Goal: Find contact information: Find contact information

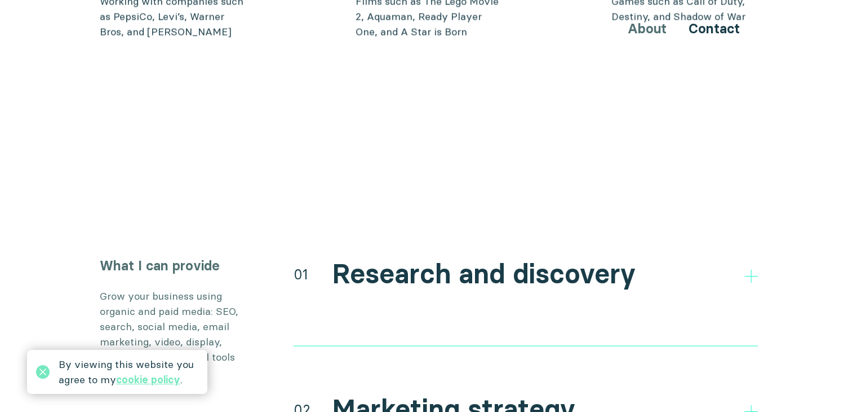
scroll to position [1946, 0]
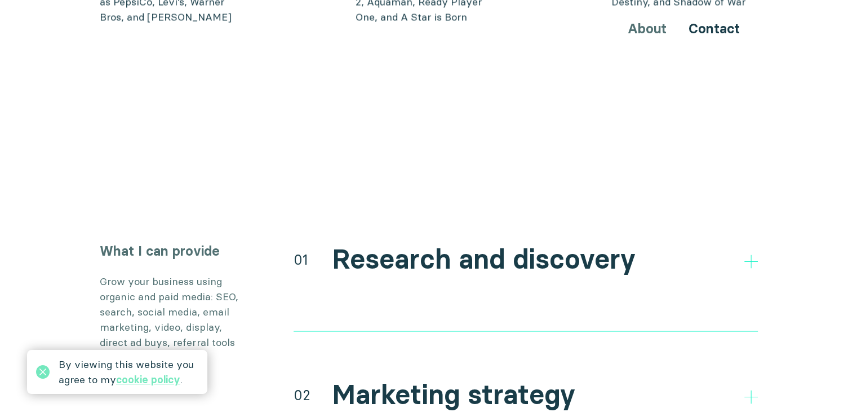
click at [640, 26] on div "About Contact" at bounding box center [429, 28] width 677 height 21
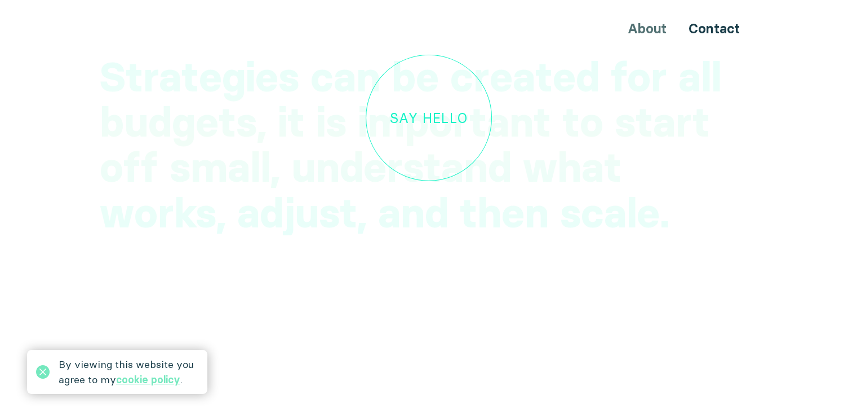
scroll to position [3387, 0]
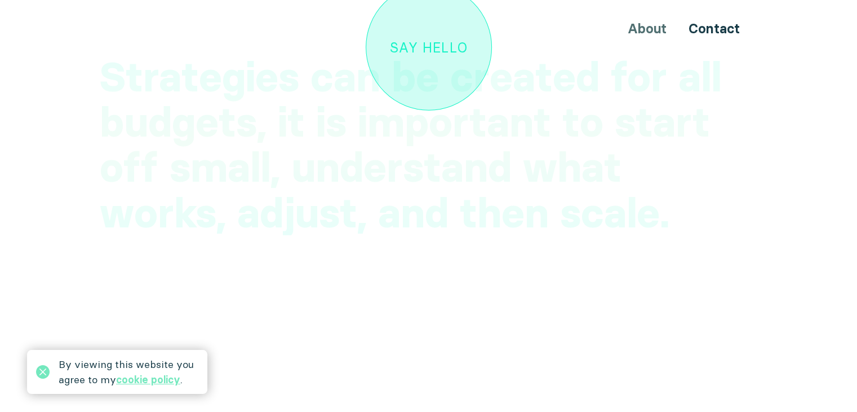
click at [422, 42] on link "Say hello" at bounding box center [429, 47] width 126 height 126
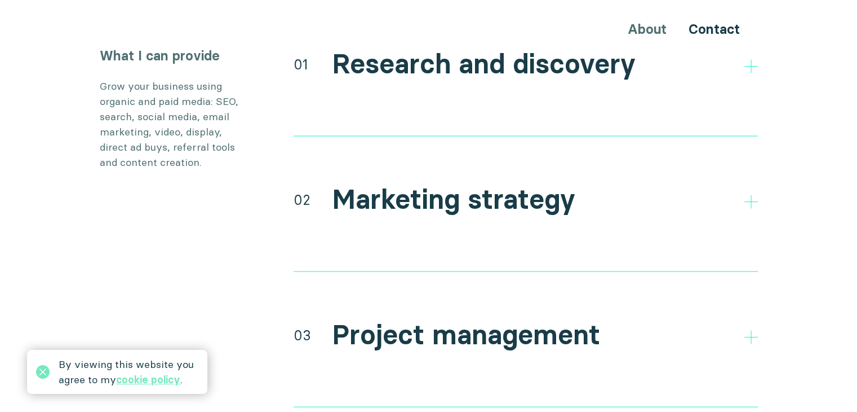
scroll to position [2145, 0]
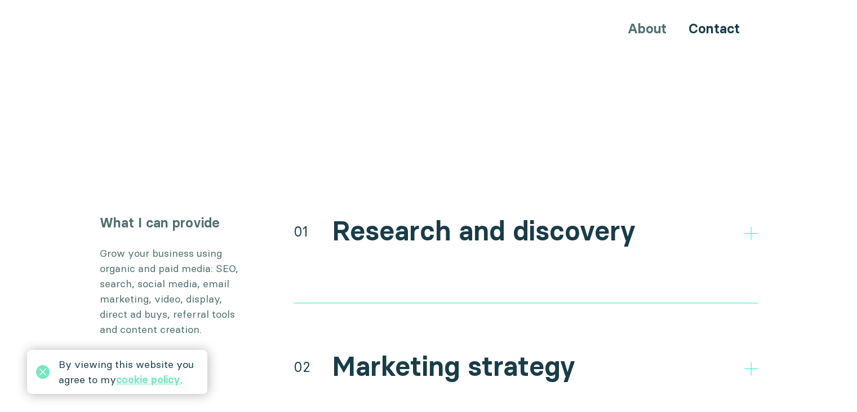
click at [419, 214] on h2 "Research and discovery" at bounding box center [484, 230] width 304 height 33
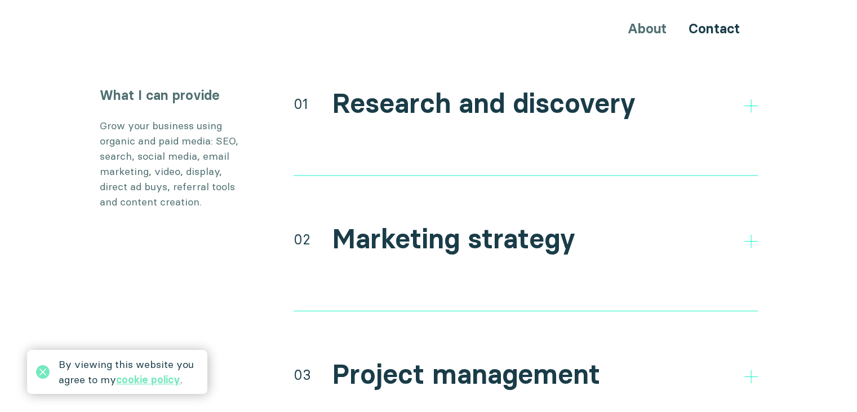
click at [412, 223] on h2 "Marketing strategy" at bounding box center [454, 238] width 244 height 33
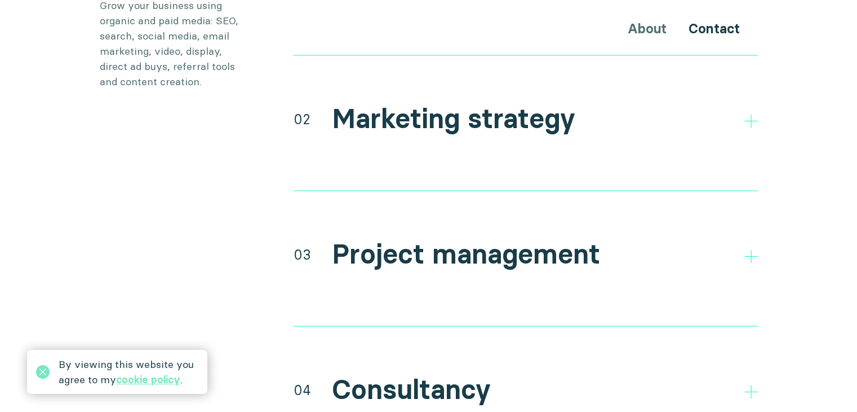
click at [412, 238] on h2 "Project management" at bounding box center [466, 254] width 268 height 33
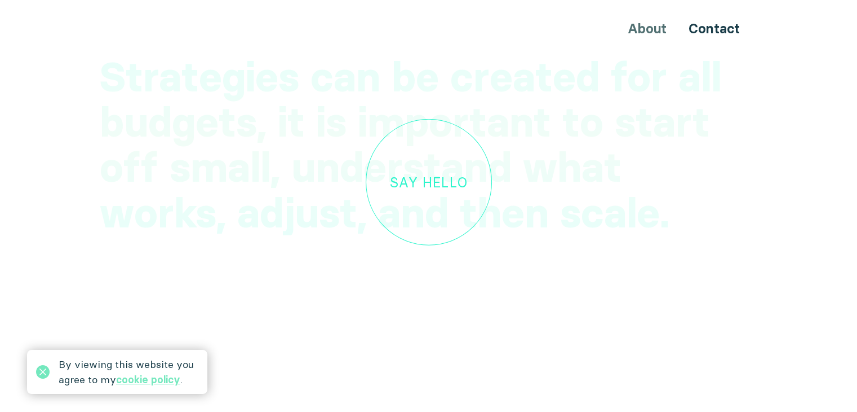
scroll to position [3259, 0]
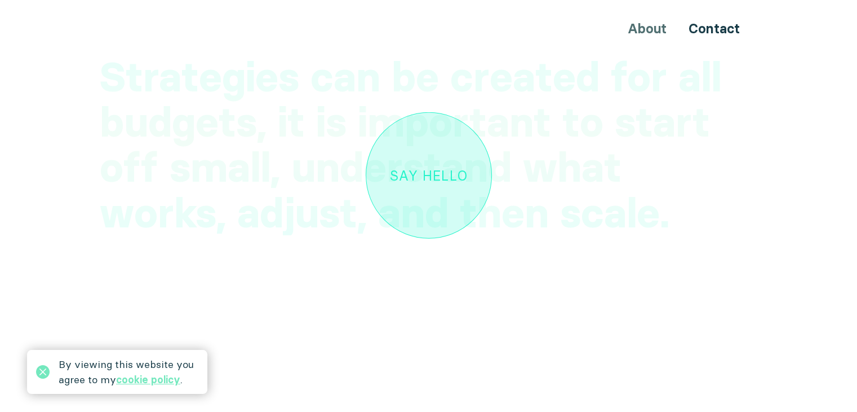
click at [410, 170] on link "Say hello" at bounding box center [429, 175] width 126 height 126
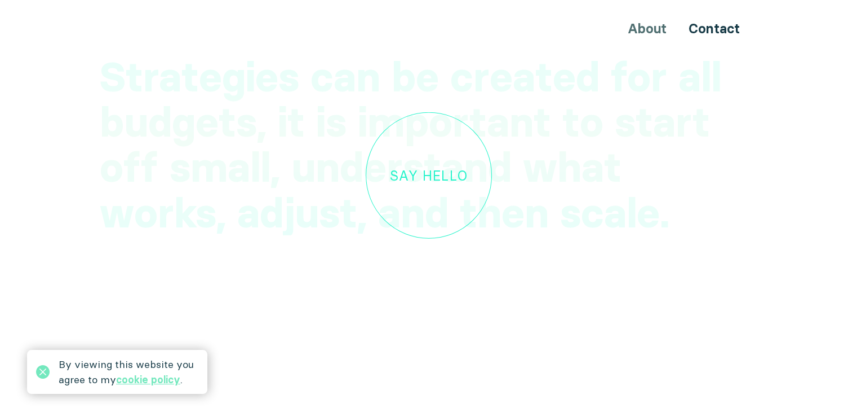
click at [630, 298] on div "Strategies can be created for all budgets, it is important to start off small, …" at bounding box center [429, 36] width 677 height 700
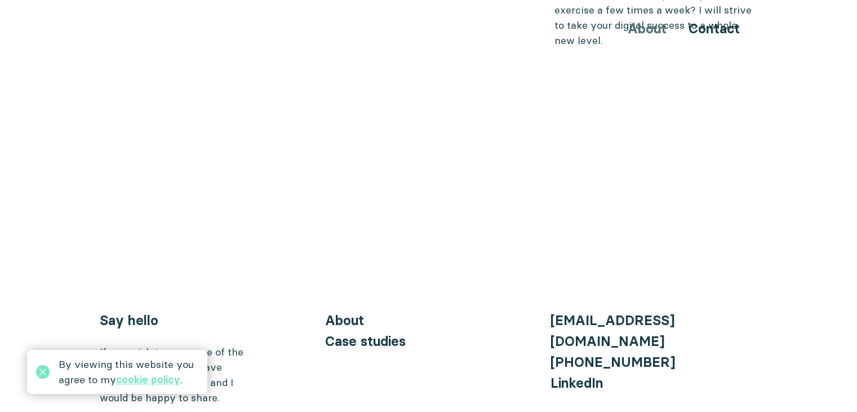
scroll to position [4540, 0]
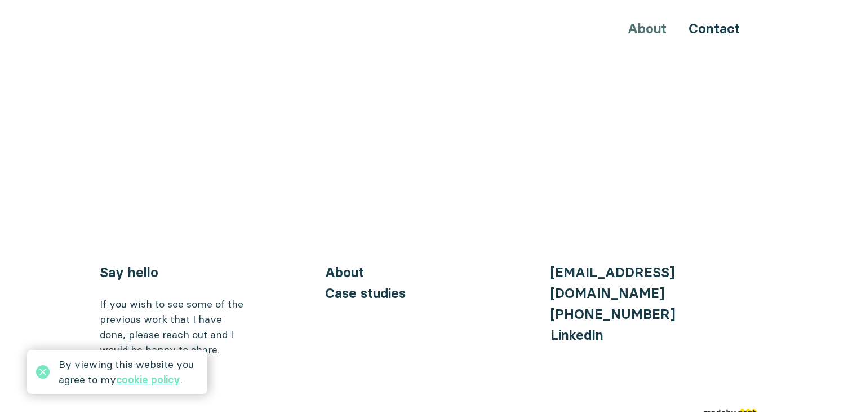
click at [743, 408] on img at bounding box center [731, 413] width 54 height 11
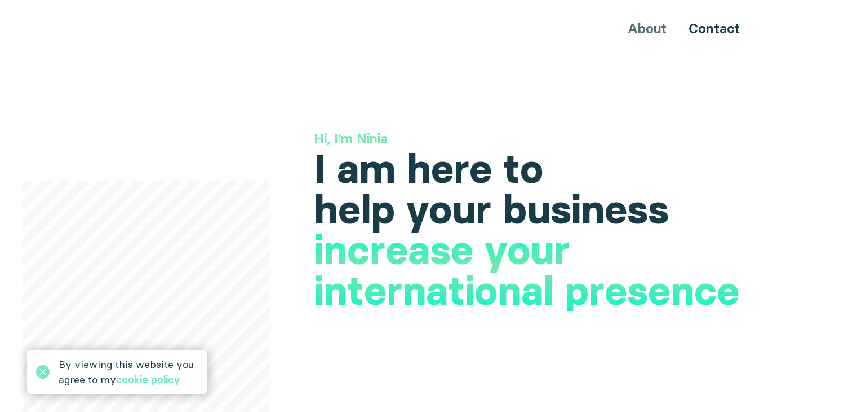
click at [375, 148] on h1 "I am here to help your business" at bounding box center [536, 188] width 444 height 81
click at [373, 134] on h3 "Hi, I'm Ninia" at bounding box center [536, 138] width 444 height 19
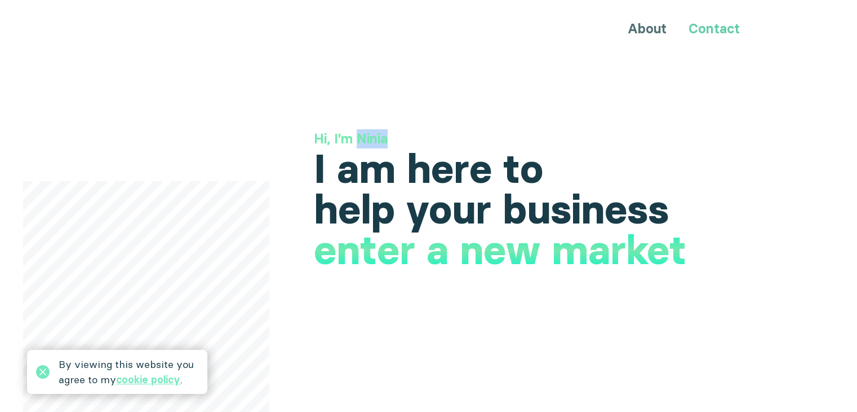
click at [733, 29] on link "Contact" at bounding box center [714, 28] width 51 height 16
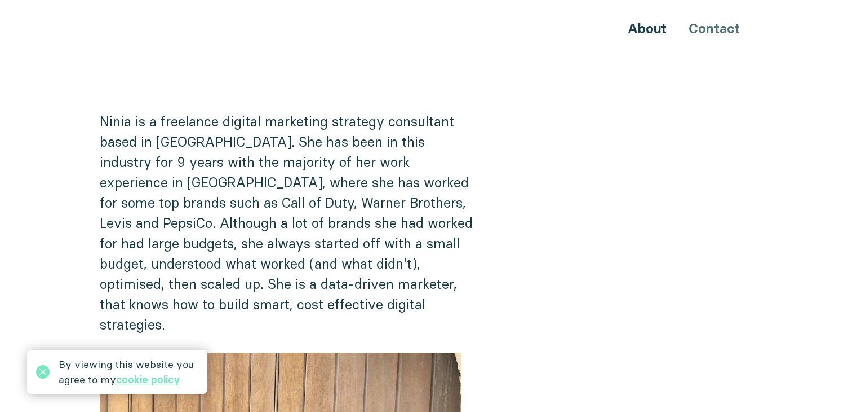
scroll to position [147, 0]
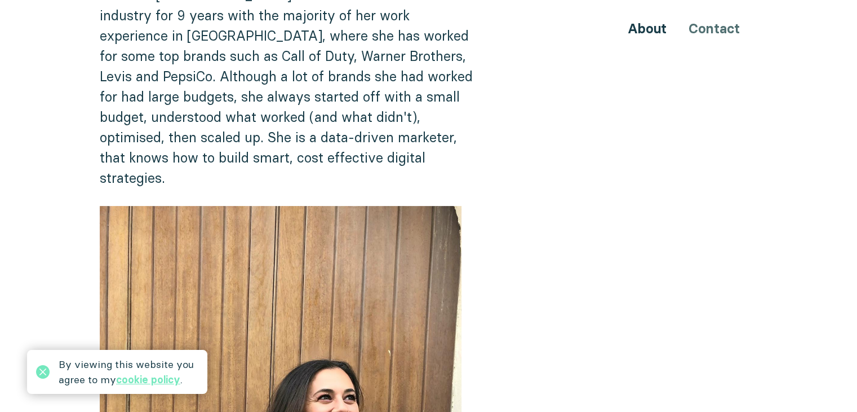
click at [346, 136] on p "Ninia is a freelance digital marketing strategy consultant based in [GEOGRAPHIC…" at bounding box center [289, 75] width 379 height 223
